Goal: Check status: Check status

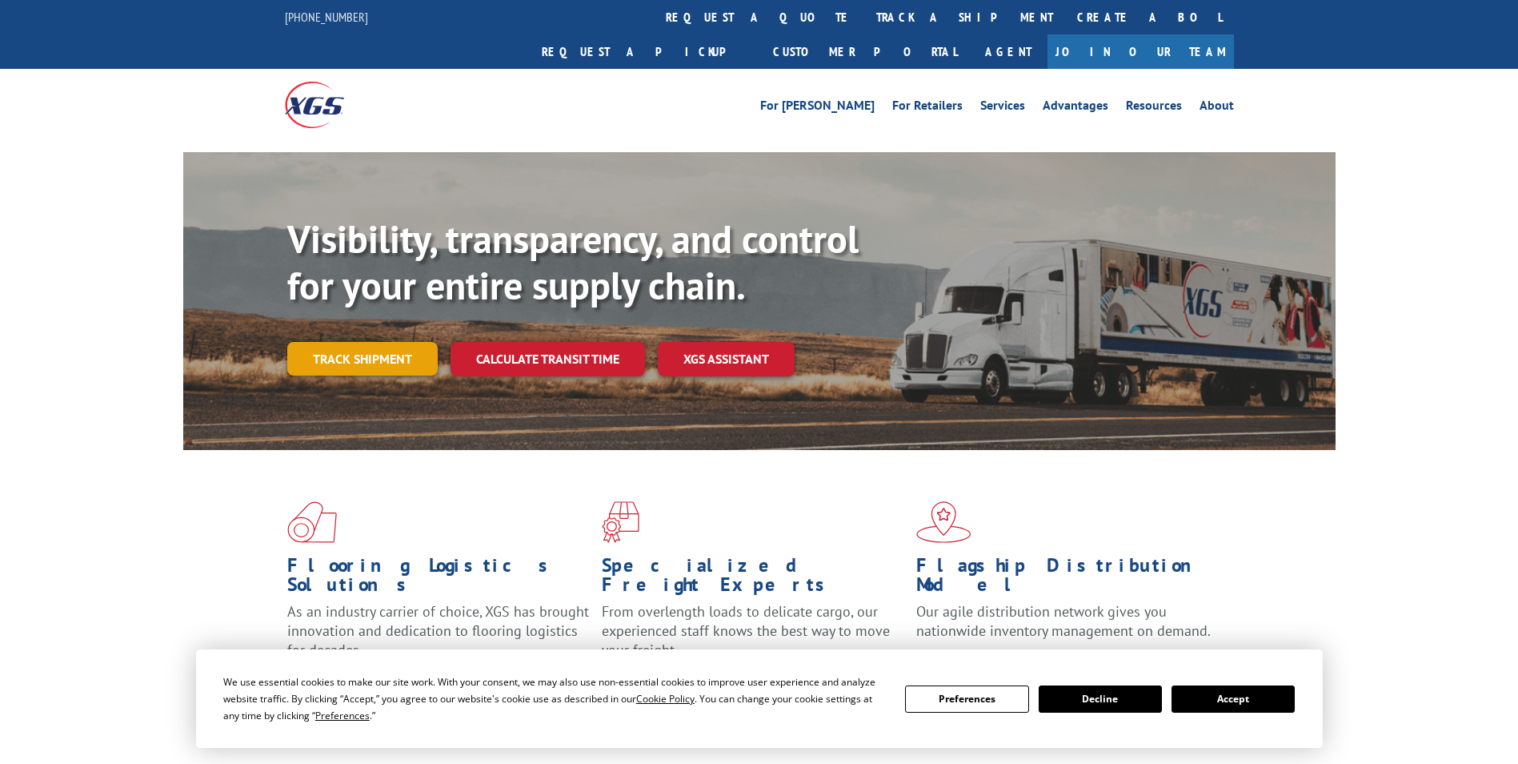
click at [395, 342] on link "Track shipment" at bounding box center [362, 359] width 150 height 34
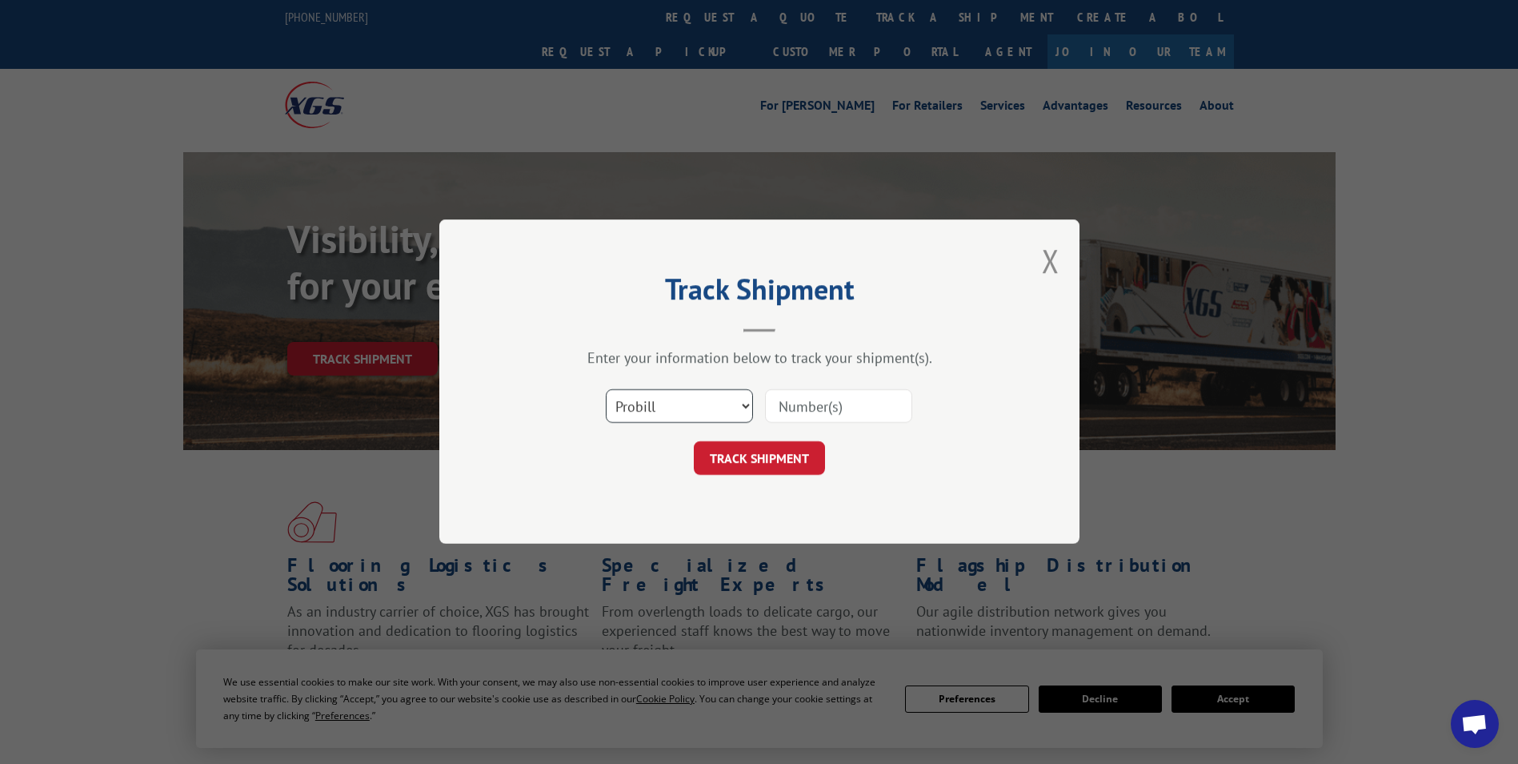
click at [726, 414] on select "Select category... Probill BOL PO" at bounding box center [679, 407] width 147 height 34
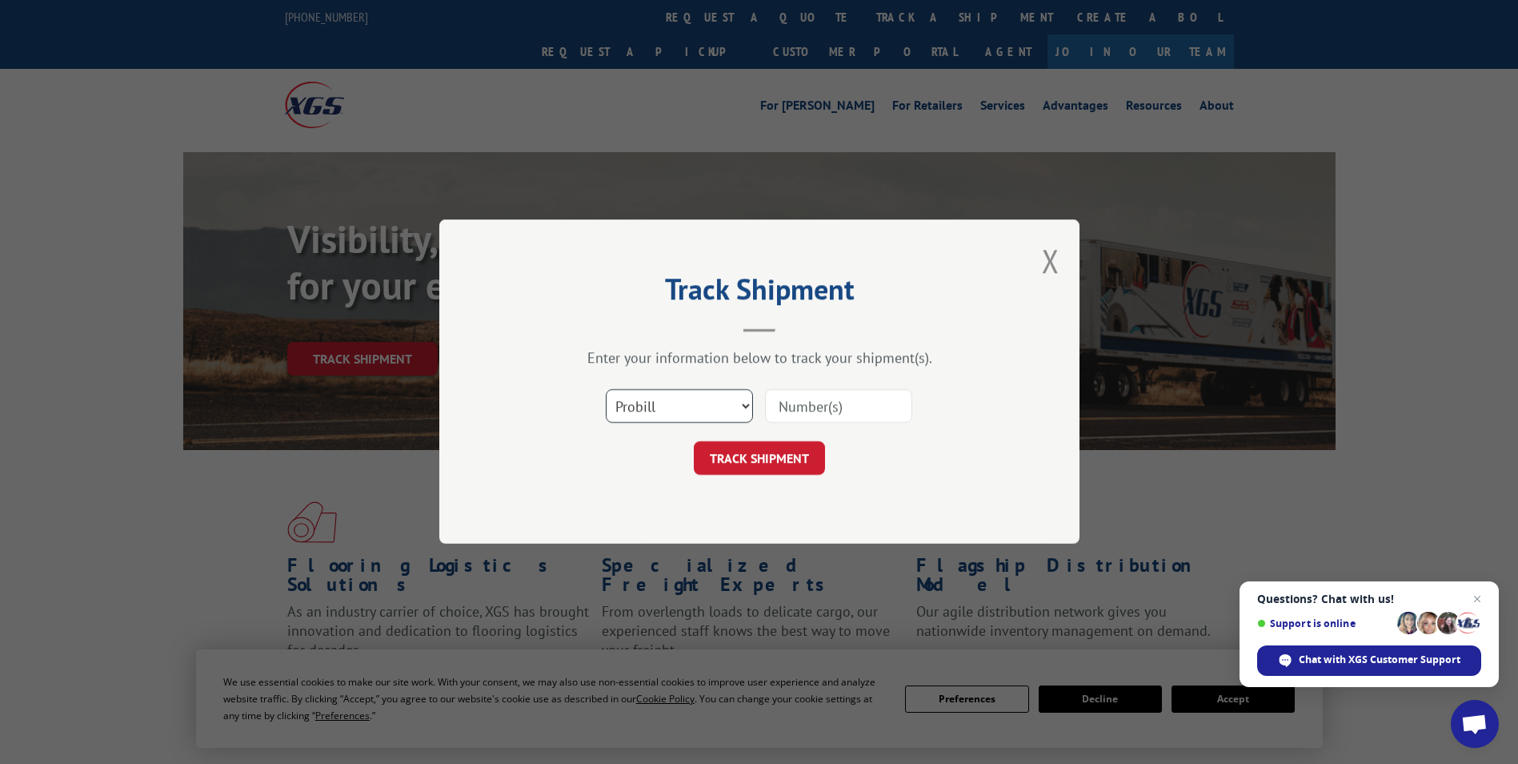
click at [727, 413] on select "Select category... Probill BOL PO" at bounding box center [679, 407] width 147 height 34
click at [741, 403] on select "Select category... Probill BOL PO" at bounding box center [679, 407] width 147 height 34
click at [742, 403] on select "Select category... Probill BOL PO" at bounding box center [679, 407] width 147 height 34
click at [785, 401] on input at bounding box center [838, 407] width 147 height 34
paste input "17620911"
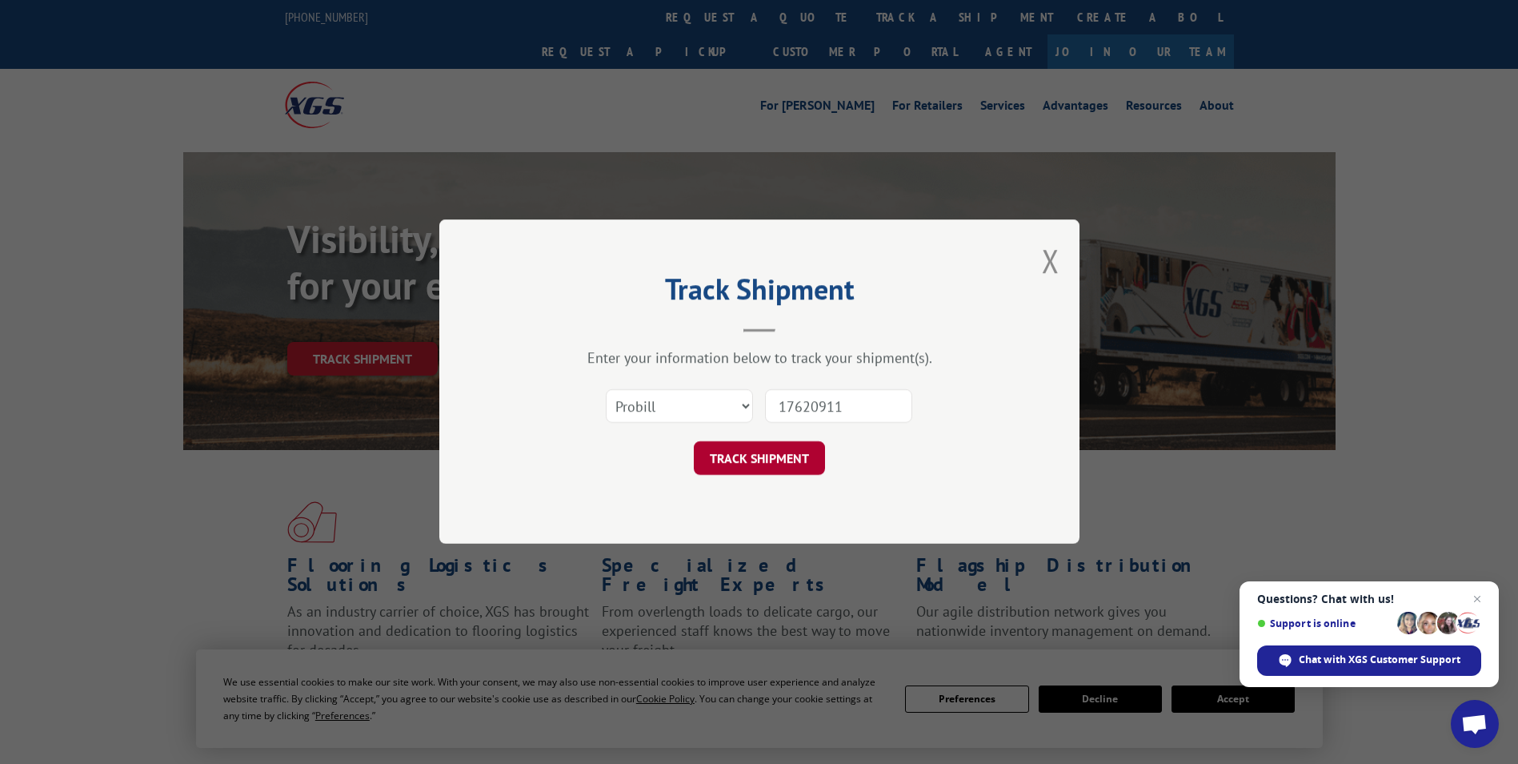
type input "17620911"
click at [785, 463] on button "TRACK SHIPMENT" at bounding box center [759, 459] width 131 height 34
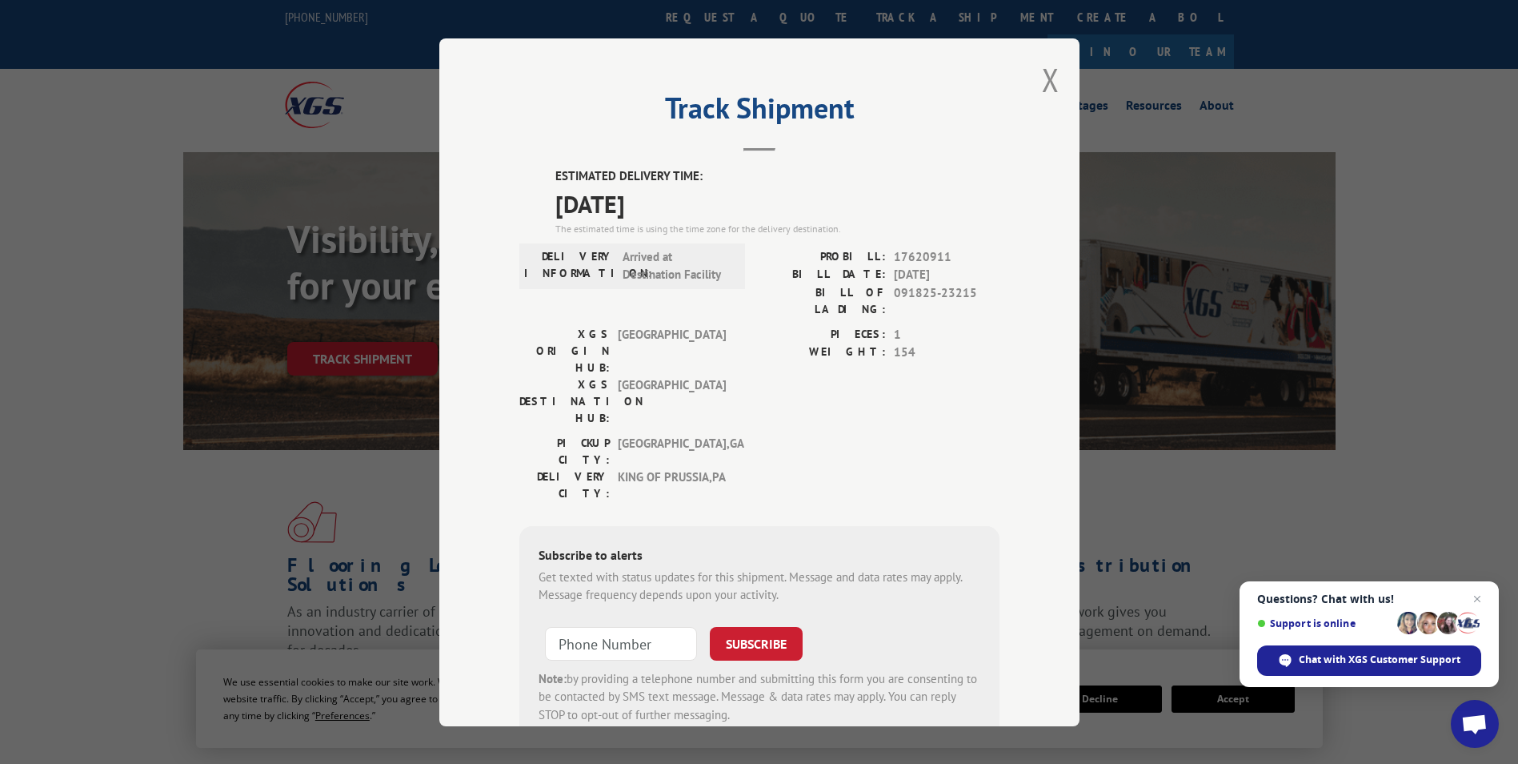
scroll to position [51, 0]
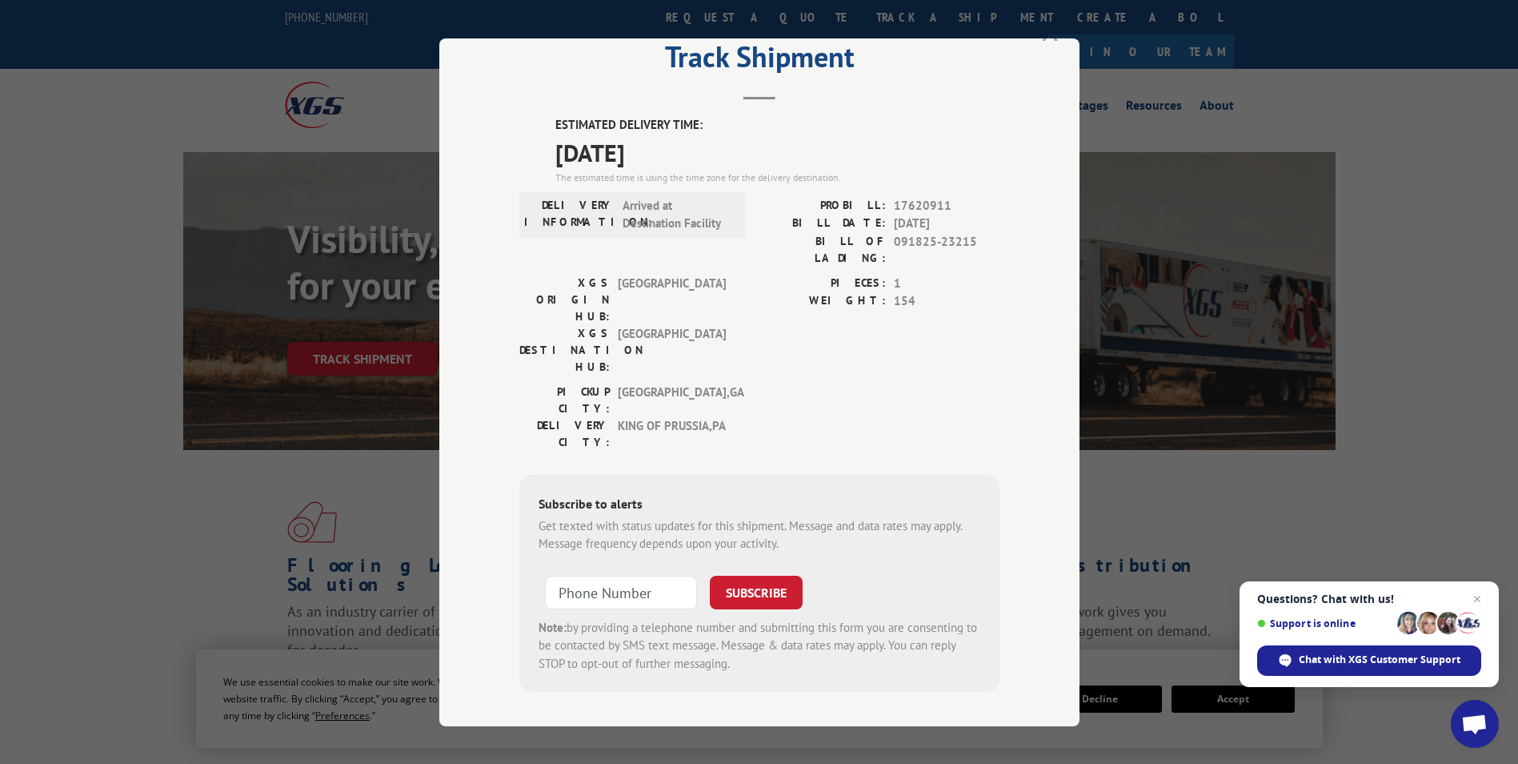
click at [1051, 44] on button "Close modal" at bounding box center [1051, 28] width 18 height 42
